Goal: Information Seeking & Learning: Learn about a topic

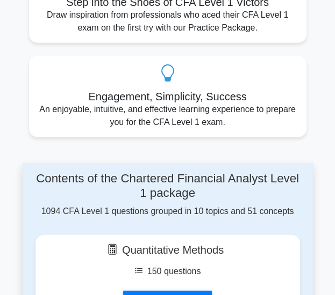
scroll to position [806, 0]
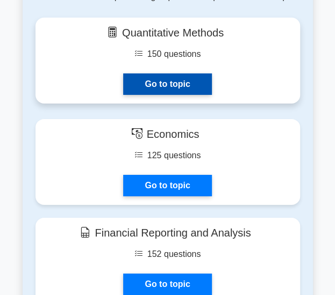
click at [178, 85] on link "Go to topic" at bounding box center [167, 84] width 88 height 21
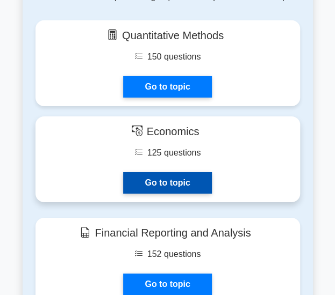
drag, startPoint x: 198, startPoint y: 185, endPoint x: 209, endPoint y: 172, distance: 16.8
click at [199, 185] on link "Go to topic" at bounding box center [167, 182] width 88 height 21
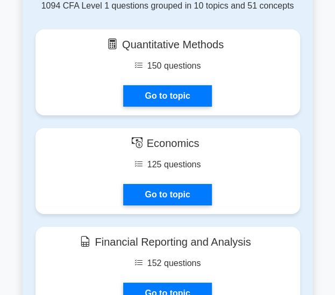
scroll to position [796, 0]
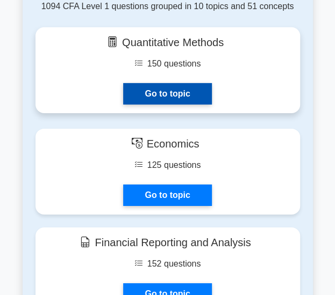
click at [191, 90] on link "Go to topic" at bounding box center [167, 93] width 88 height 21
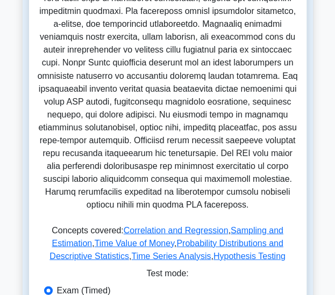
scroll to position [591, 0]
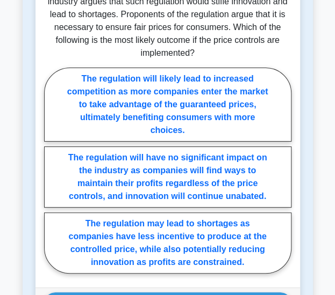
scroll to position [859, 0]
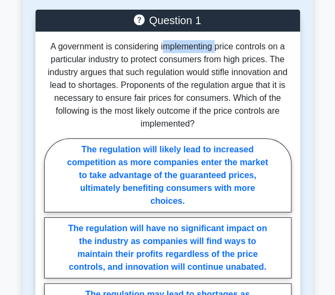
drag, startPoint x: 163, startPoint y: 49, endPoint x: 216, endPoint y: 41, distance: 53.2
click at [216, 41] on p "A government is considering implementing price controls on a particular industr…" at bounding box center [167, 85] width 247 height 90
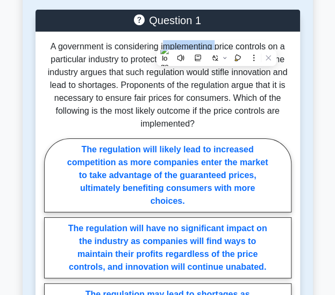
click at [216, 41] on p "A government is considering implementing price controls on a particular industr…" at bounding box center [167, 85] width 247 height 90
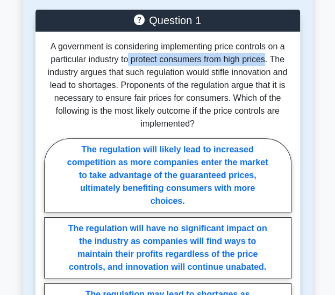
drag, startPoint x: 127, startPoint y: 60, endPoint x: 264, endPoint y: 60, distance: 137.5
click at [264, 60] on p "A government is considering implementing price controls on a particular industr…" at bounding box center [167, 85] width 247 height 90
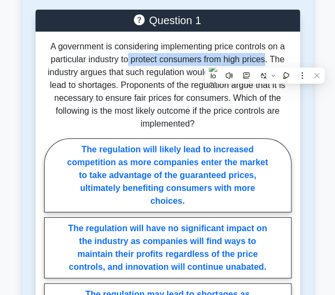
click at [264, 60] on p "A government is considering implementing price controls on a particular industr…" at bounding box center [167, 85] width 247 height 90
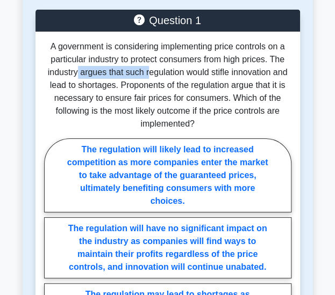
drag, startPoint x: 136, startPoint y: 73, endPoint x: 147, endPoint y: 73, distance: 10.7
click at [147, 73] on p "A government is considering implementing price controls on a particular industr…" at bounding box center [167, 85] width 247 height 90
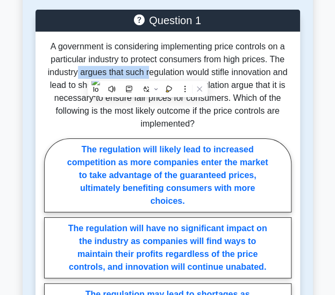
click at [147, 72] on p "A government is considering implementing price controls on a particular industr…" at bounding box center [167, 85] width 247 height 90
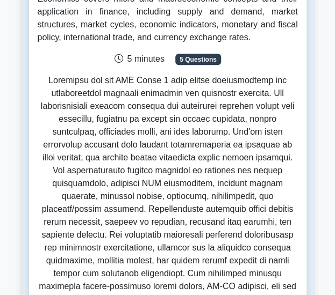
scroll to position [107, 0]
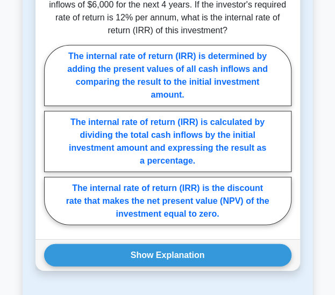
scroll to position [1581, 0]
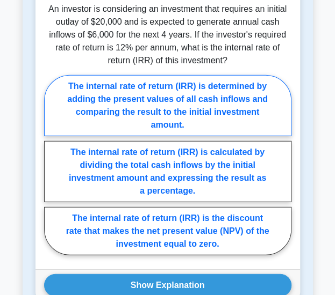
click at [171, 97] on label "The internal rate of return (IRR) is determined by adding the present values of…" at bounding box center [167, 105] width 247 height 61
click at [51, 165] on input "The internal rate of return (IRR) is determined by adding the present values of…" at bounding box center [47, 168] width 7 height 7
radio input "true"
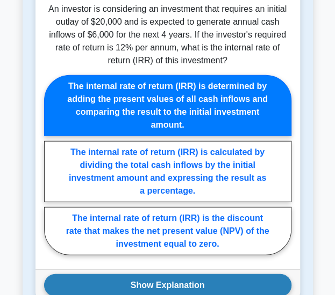
click at [154, 274] on button "Show Explanation" at bounding box center [167, 285] width 247 height 23
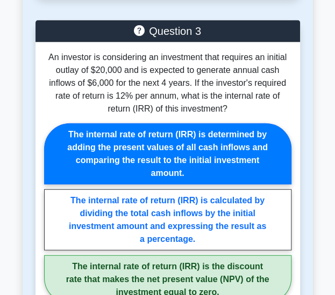
scroll to position [1532, 0]
